Goal: Transaction & Acquisition: Purchase product/service

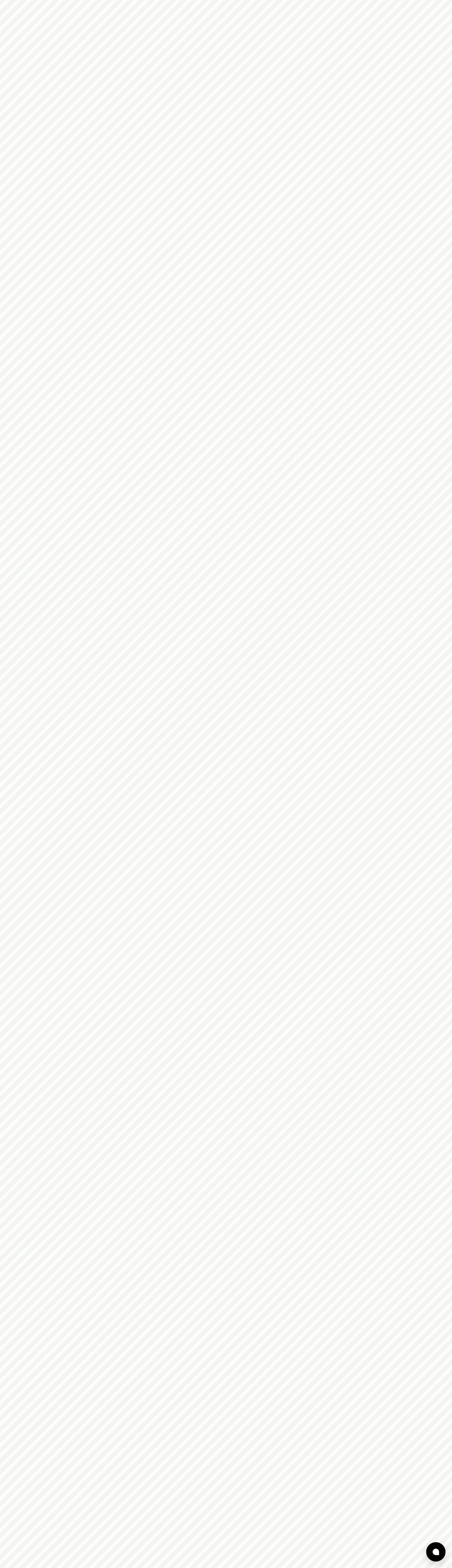
click at [116, 0] on html at bounding box center [226, 0] width 452 height 0
click at [429, 0] on html at bounding box center [226, 0] width 452 height 0
click at [372, 0] on html at bounding box center [226, 0] width 452 height 0
click at [7, 0] on html at bounding box center [226, 0] width 452 height 0
